Goal: Task Accomplishment & Management: Manage account settings

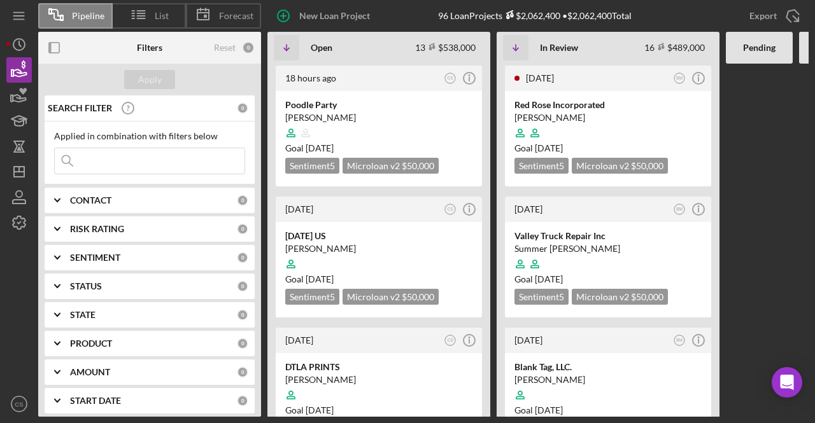
click at [109, 160] on input at bounding box center [150, 160] width 190 height 25
click at [18, 77] on icon "button" at bounding box center [19, 70] width 32 height 32
click at [138, 180] on div "Applied in combination with filters below Icon/Menu Close" at bounding box center [150, 153] width 210 height 63
click at [158, 153] on input at bounding box center [150, 160] width 190 height 25
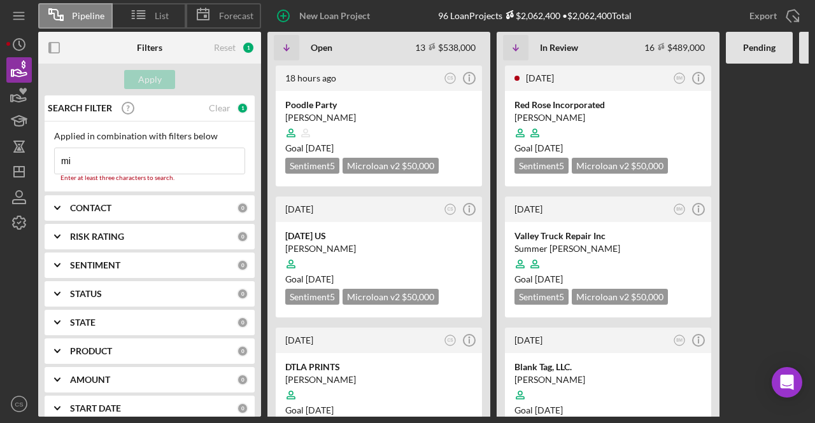
type input "m"
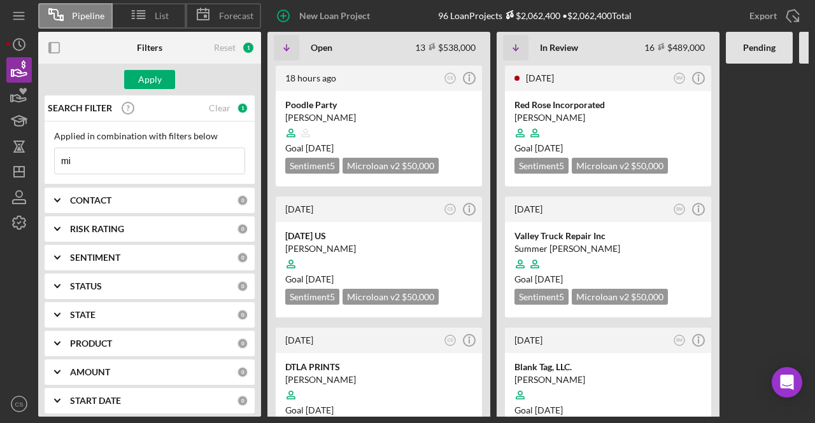
type input "m"
click at [128, 160] on input at bounding box center [150, 160] width 190 height 25
click at [84, 159] on input at bounding box center [150, 160] width 190 height 25
type input "h"
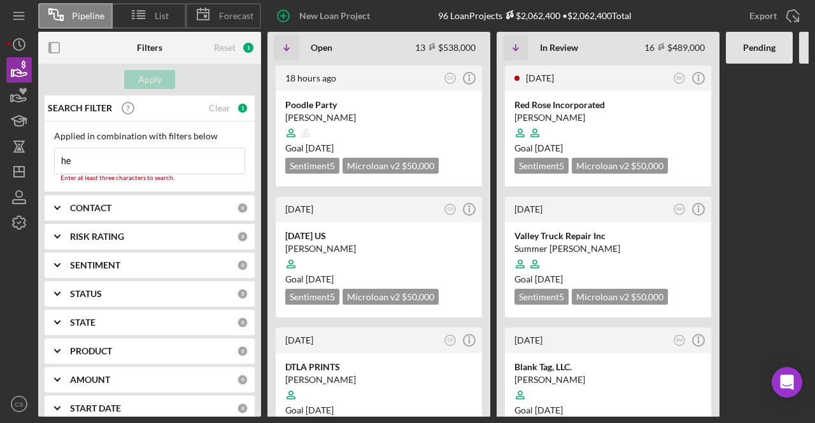
type input "h"
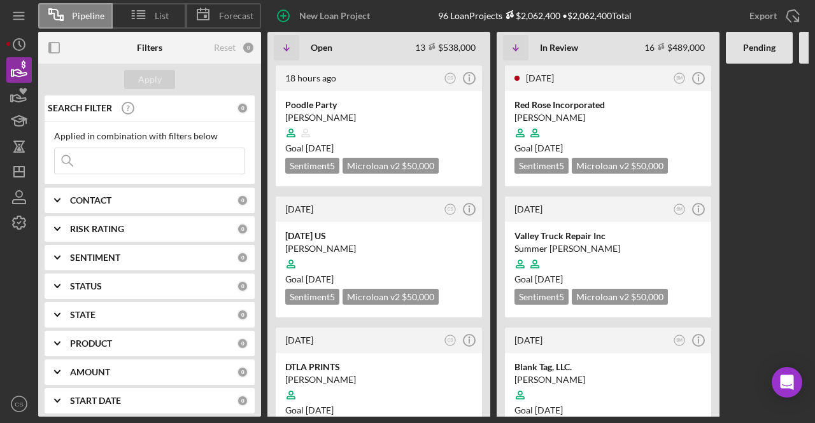
type input "h"
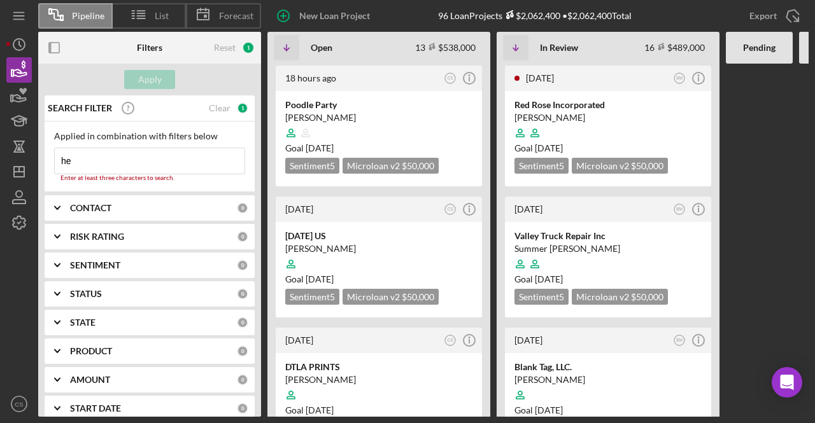
type input "h"
type input "m"
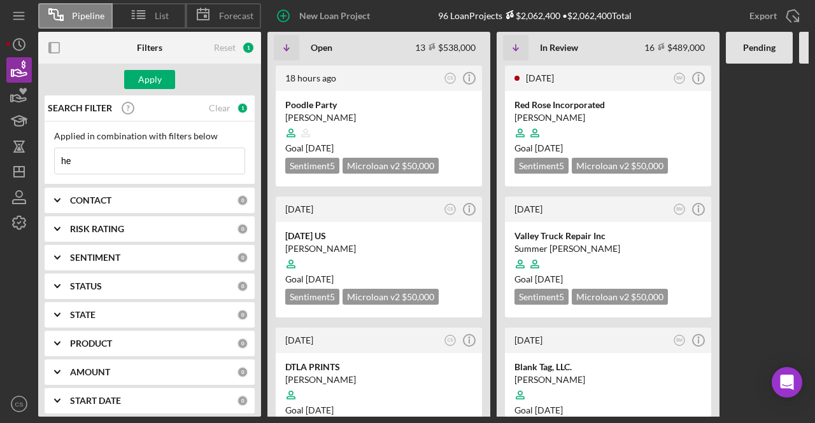
type input "h"
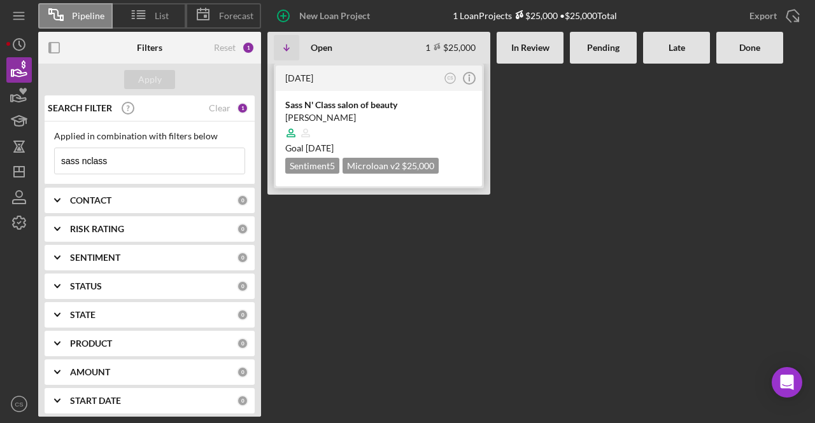
type input "sass nclass"
click at [335, 113] on div "[PERSON_NAME]" at bounding box center [378, 117] width 187 height 13
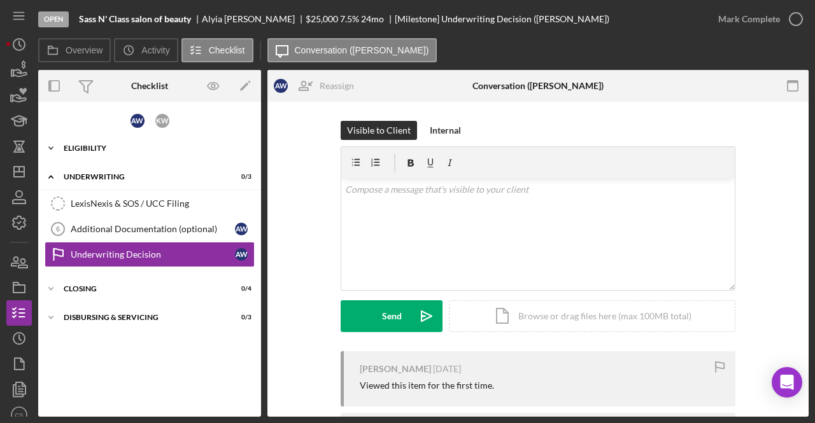
click at [102, 145] on div "Eligibility" at bounding box center [154, 149] width 181 height 8
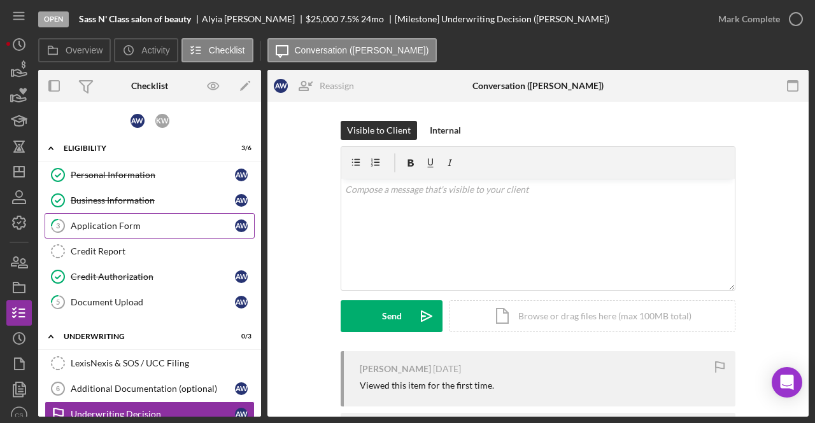
click at [118, 218] on link "3 Application Form A W" at bounding box center [150, 225] width 210 height 25
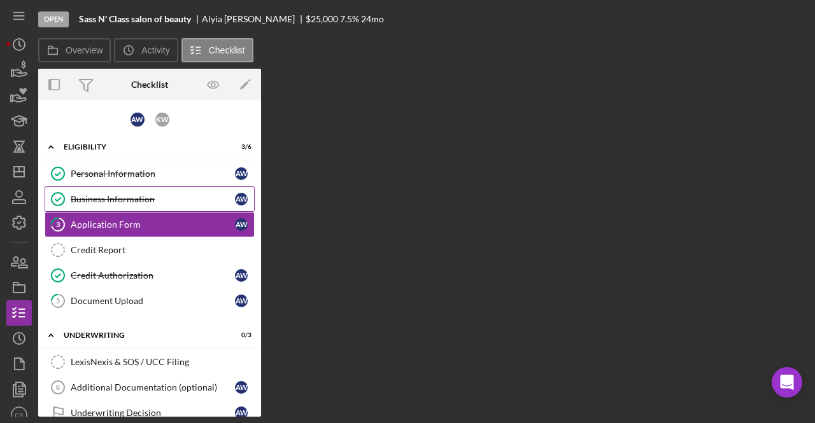
click at [150, 190] on link "Business Information Business Information A W" at bounding box center [150, 199] width 210 height 25
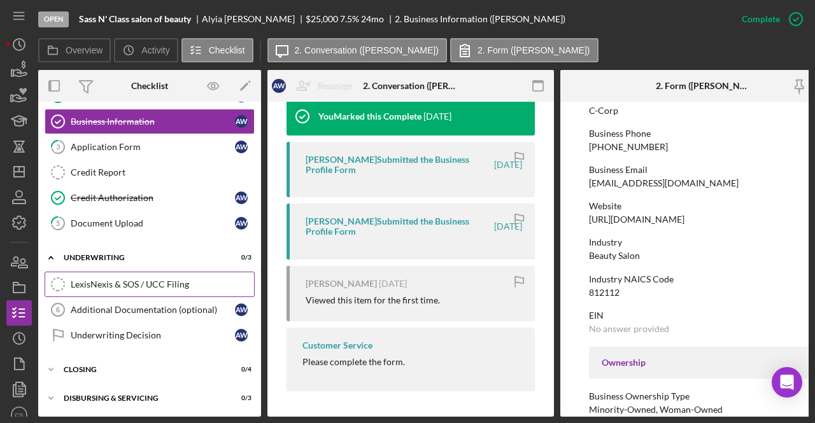
drag, startPoint x: 180, startPoint y: 259, endPoint x: 102, endPoint y: 272, distance: 79.4
click at [102, 272] on div "Icon/Expander Underwriting 0 / 3 LexisNexis & SOS / UCC Filing LexisNexis & SOS…" at bounding box center [149, 300] width 223 height 109
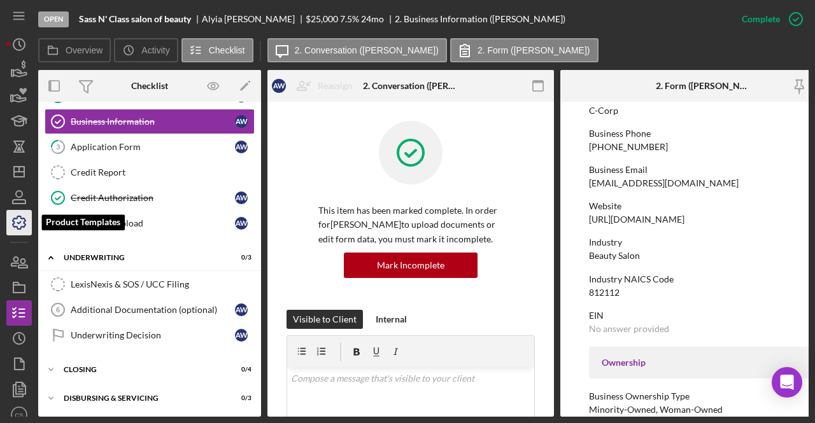
click at [22, 222] on icon "button" at bounding box center [19, 223] width 32 height 32
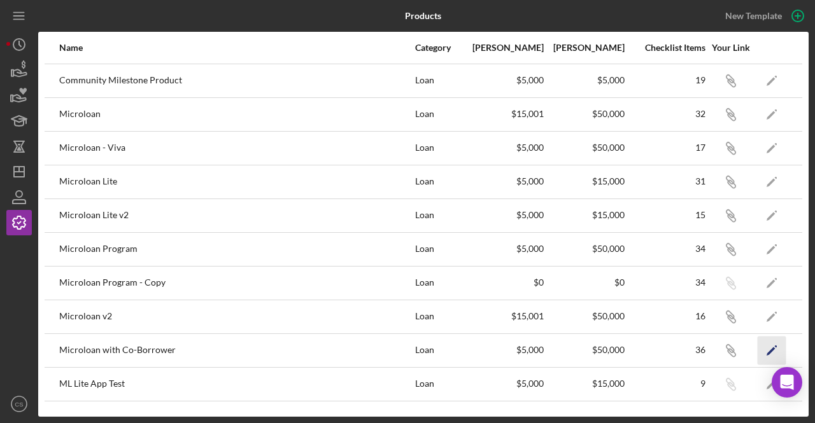
click at [774, 347] on polygon "button" at bounding box center [771, 351] width 9 height 9
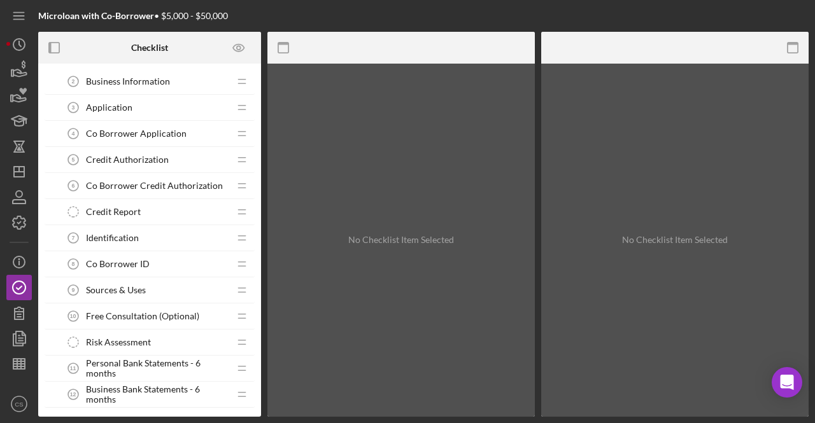
scroll to position [54, 0]
click at [77, 132] on icon "Co Borrower Application 4" at bounding box center [72, 132] width 25 height 25
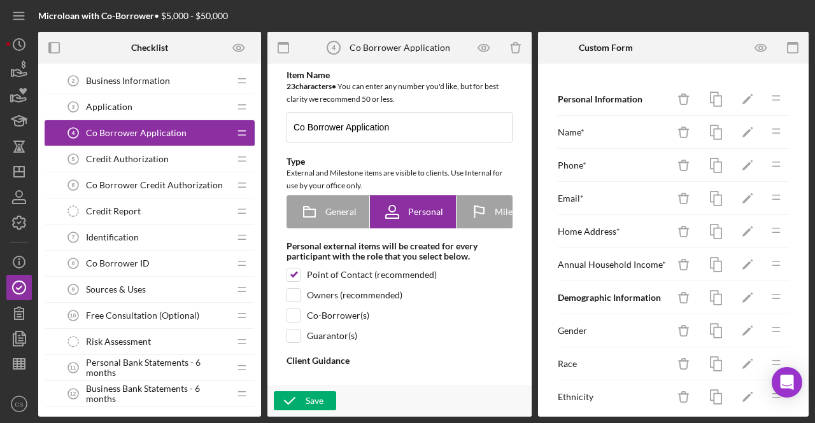
type textarea "<div>Please fill out the application using the Co-Borrower information.</div>"
click at [761, 48] on icon "button" at bounding box center [761, 48] width 29 height 29
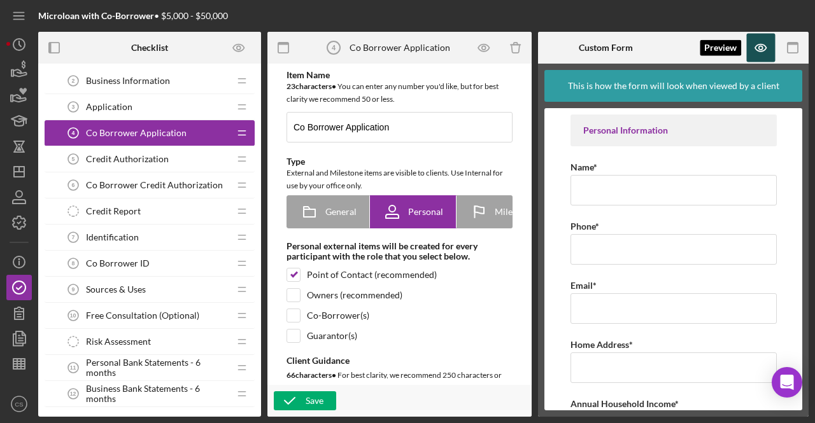
click at [764, 49] on icon "button" at bounding box center [761, 48] width 29 height 29
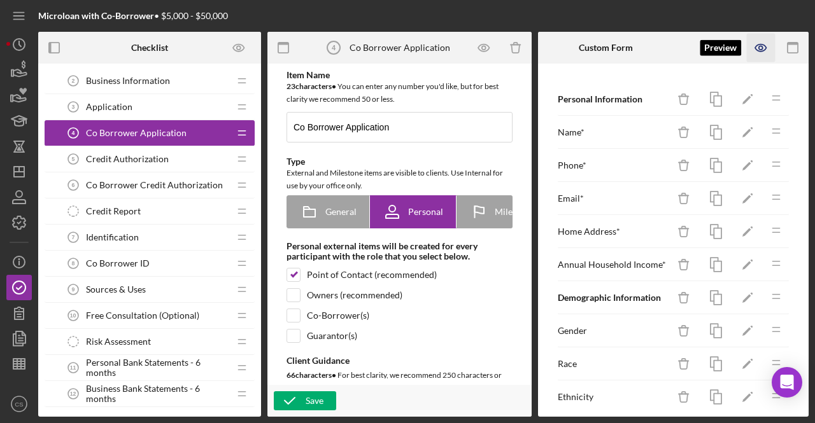
click at [758, 50] on icon "button" at bounding box center [760, 48] width 11 height 7
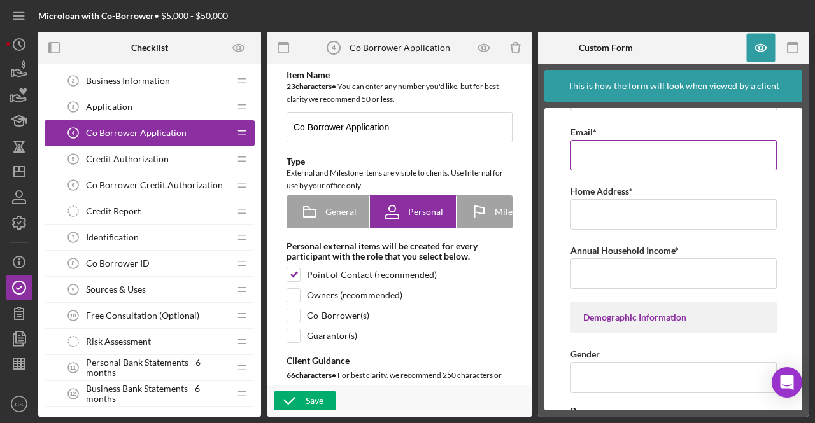
scroll to position [162, 0]
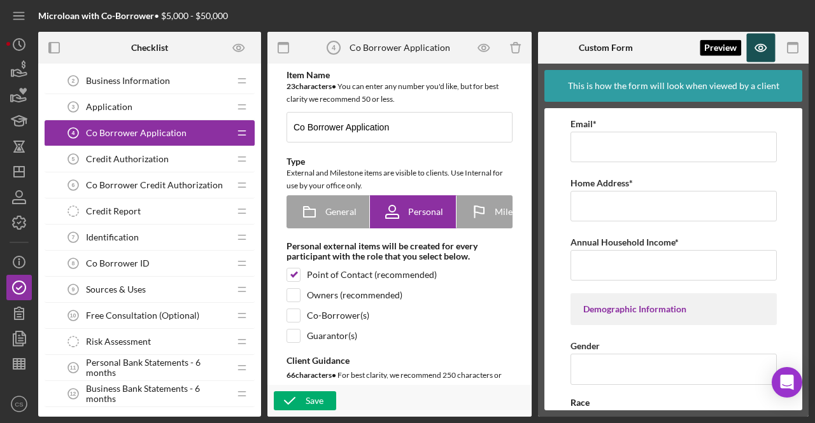
click at [759, 45] on icon "button" at bounding box center [760, 48] width 11 height 7
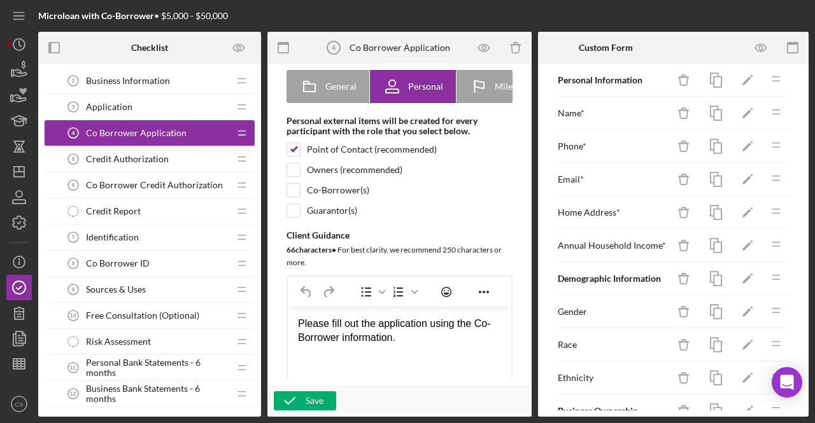
scroll to position [11, 0]
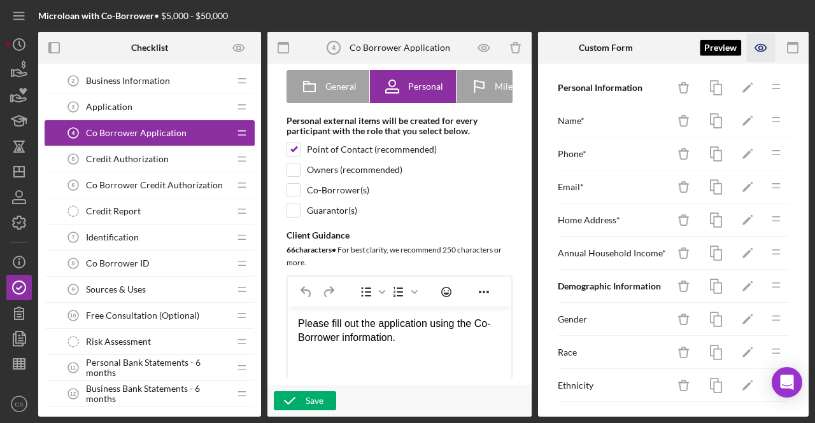
click at [758, 41] on icon "button" at bounding box center [761, 48] width 29 height 29
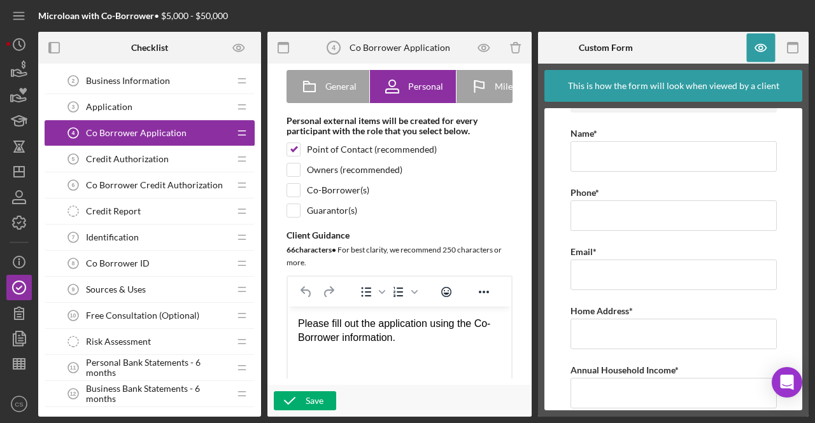
scroll to position [0, 0]
